Goal: Navigation & Orientation: Find specific page/section

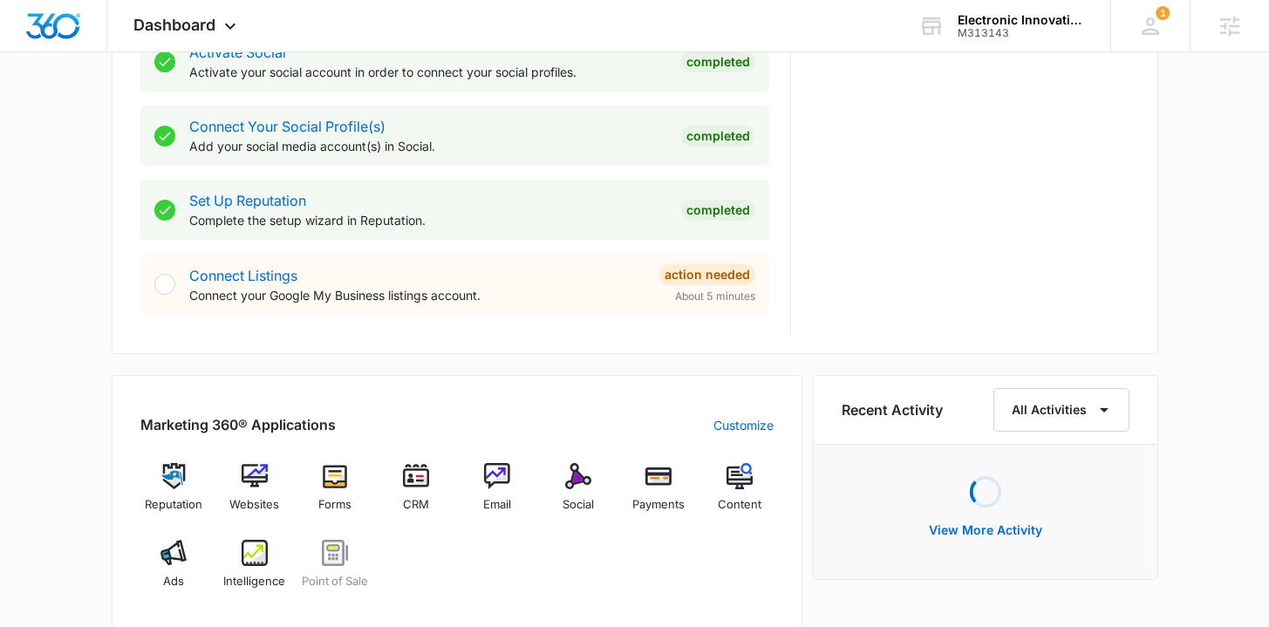
scroll to position [858, 0]
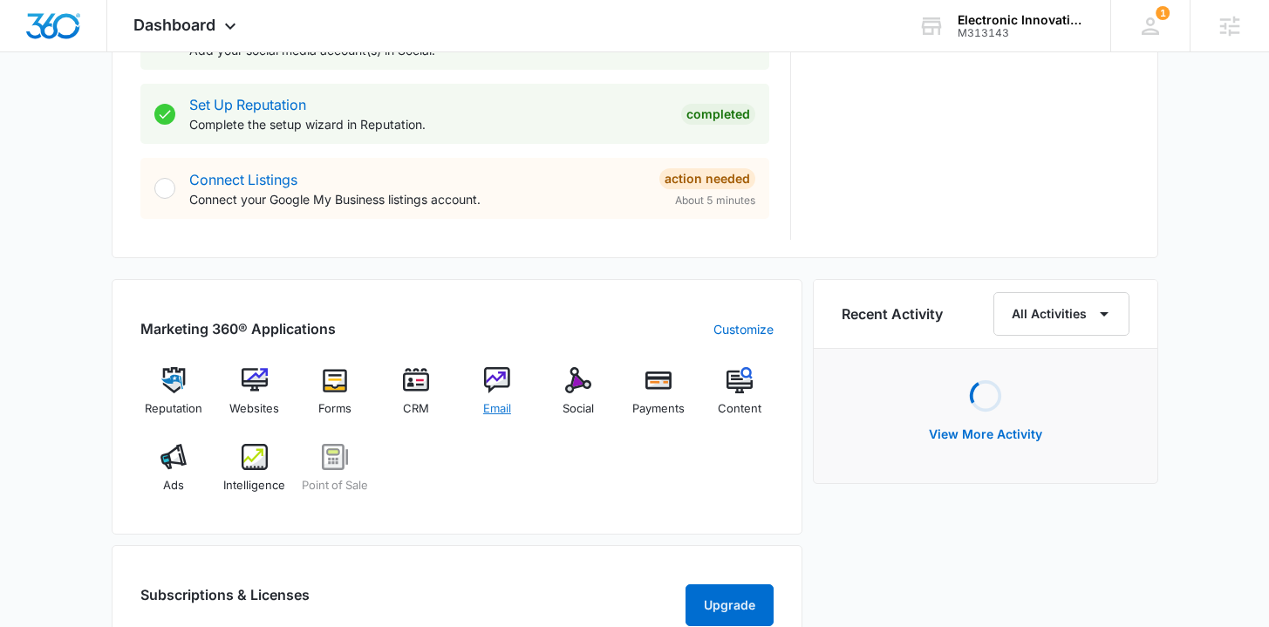
click at [502, 396] on div "Email" at bounding box center [497, 398] width 67 height 63
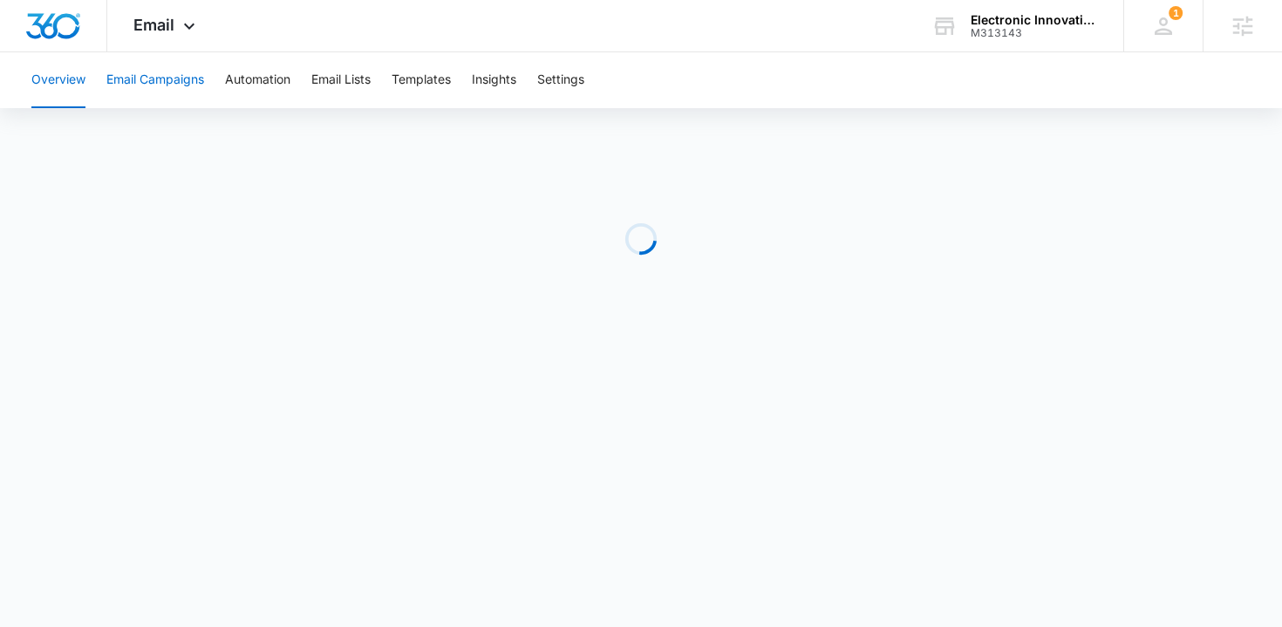
click at [166, 78] on button "Email Campaigns" at bounding box center [155, 80] width 98 height 56
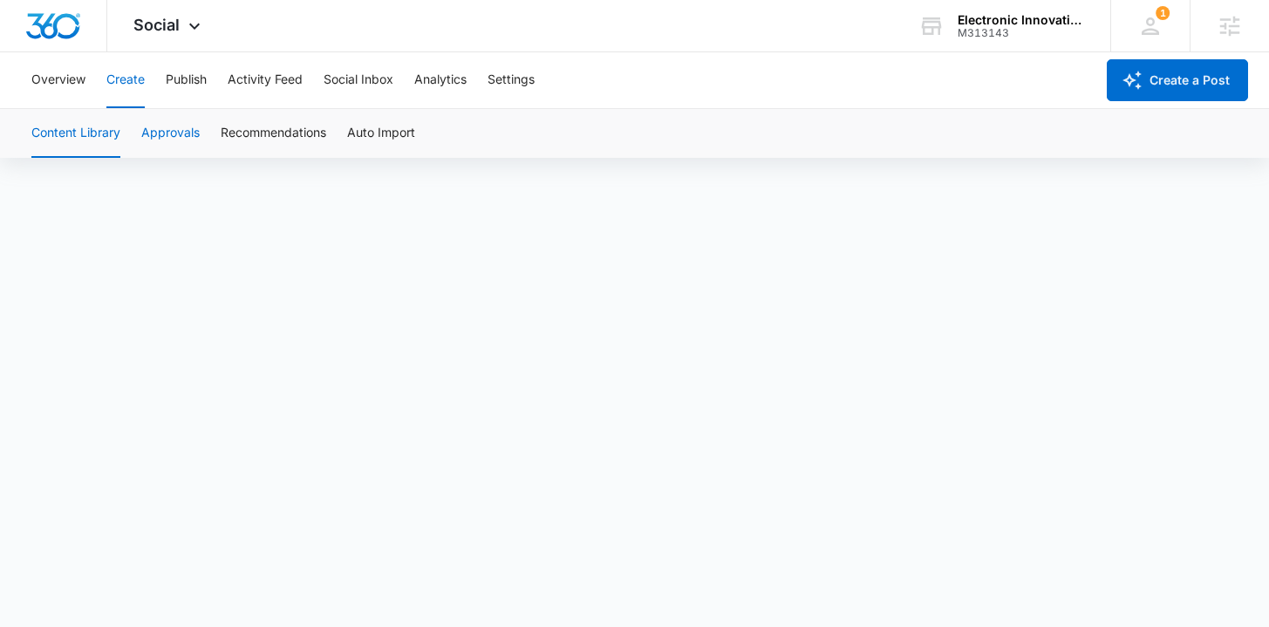
click at [182, 140] on button "Approvals" at bounding box center [170, 133] width 58 height 49
click at [74, 131] on button "Content Library" at bounding box center [75, 133] width 89 height 49
click at [167, 127] on button "Approvals" at bounding box center [170, 133] width 58 height 49
click at [200, 101] on button "Publish" at bounding box center [186, 80] width 41 height 56
click at [113, 77] on button "Create" at bounding box center [125, 80] width 38 height 56
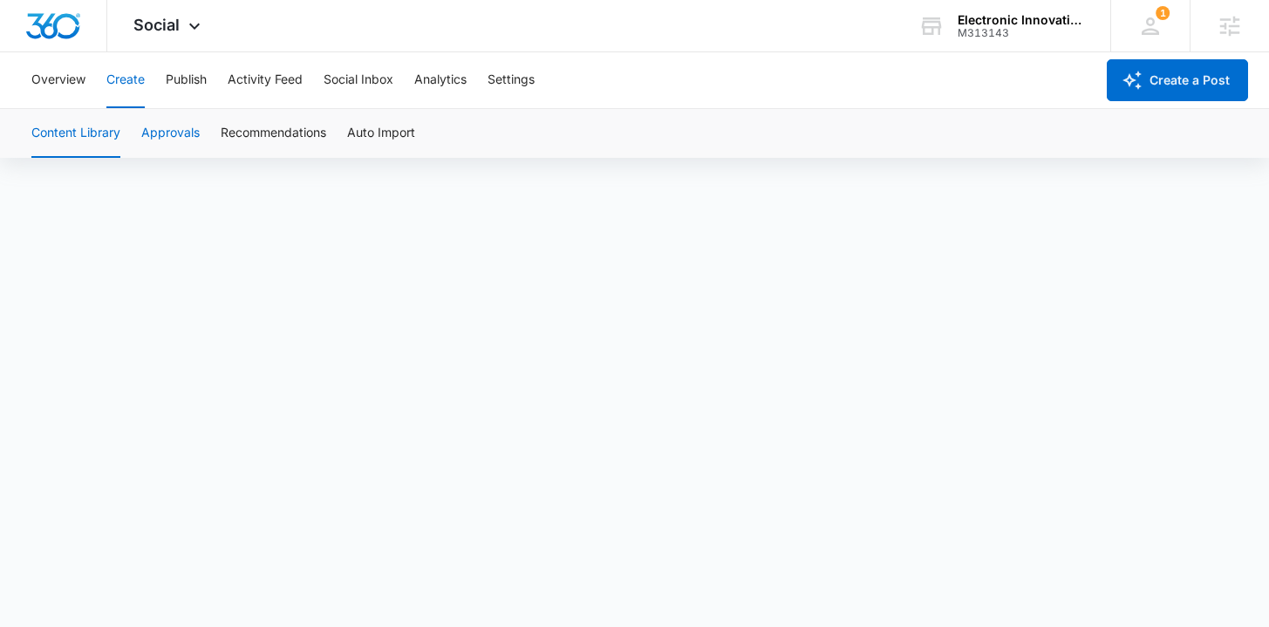
click at [177, 142] on button "Approvals" at bounding box center [170, 133] width 58 height 49
